Goal: Transaction & Acquisition: Purchase product/service

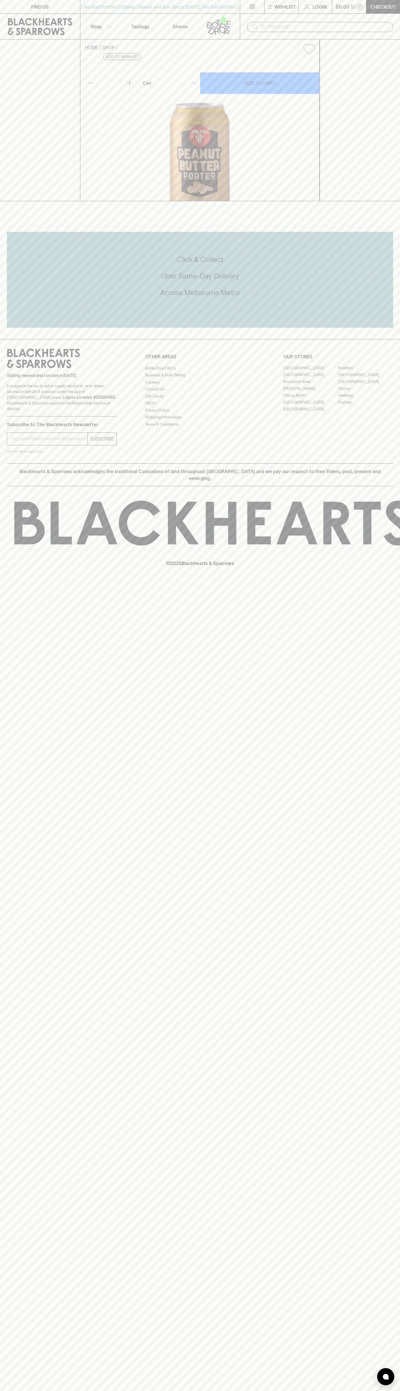
click at [395, 463] on div "Sibling owned and run since [DATE] It is against the law to sell or supply alco…" at bounding box center [200, 401] width 400 height 124
click at [14, 1391] on html "FIND US | No Bad Bottles | Sibling Owned and Run Since [DATE] | No Bad Bottles …" at bounding box center [200, 695] width 400 height 1391
click at [15, 1391] on html "FIND US | No Bad Bottles | Sibling Owned and Run Since [DATE] | No Bad Bottles …" at bounding box center [200, 695] width 400 height 1391
